Goal: Task Accomplishment & Management: Use online tool/utility

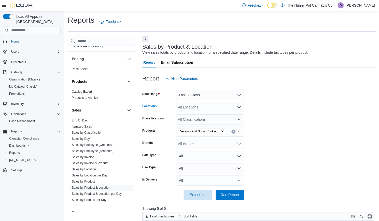
click at [214, 109] on div "All Locations" at bounding box center [210, 107] width 68 height 10
click at [294, 111] on form "Date Range Last 30 Days Locations All Locations Classifications All Classificat…" at bounding box center [259, 142] width 234 height 116
click at [84, 127] on link "Itemized Sales" at bounding box center [82, 127] width 20 height 4
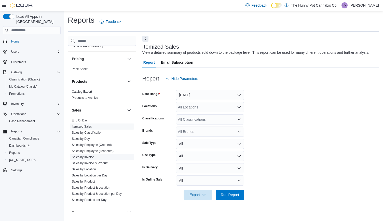
click at [86, 158] on span "Sales by Invoice" at bounding box center [83, 157] width 22 height 4
click at [85, 157] on link "Sales by Invoice" at bounding box center [83, 157] width 22 height 4
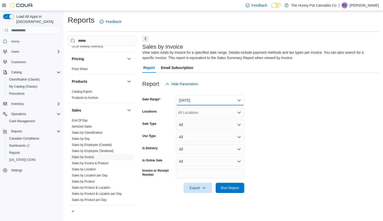
click at [210, 98] on button "[DATE]" at bounding box center [210, 100] width 68 height 10
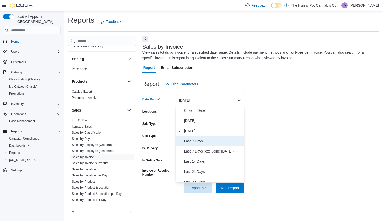
click at [190, 142] on span "Last 7 Days" at bounding box center [213, 141] width 58 height 6
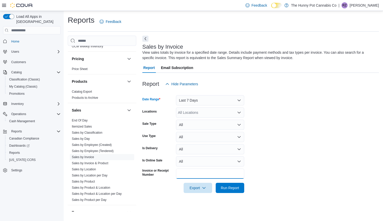
click at [192, 170] on input "Invoice or Receipt Number" at bounding box center [210, 173] width 68 height 10
paste input "**********"
type input "**********"
click at [231, 186] on span "Run Report" at bounding box center [230, 187] width 18 height 5
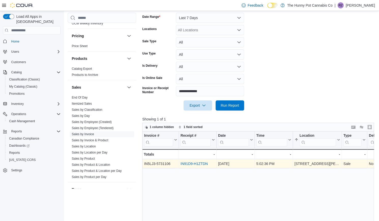
click at [192, 162] on link "IN91D9-H1ZTDN" at bounding box center [193, 164] width 27 height 4
